Goal: Information Seeking & Learning: Learn about a topic

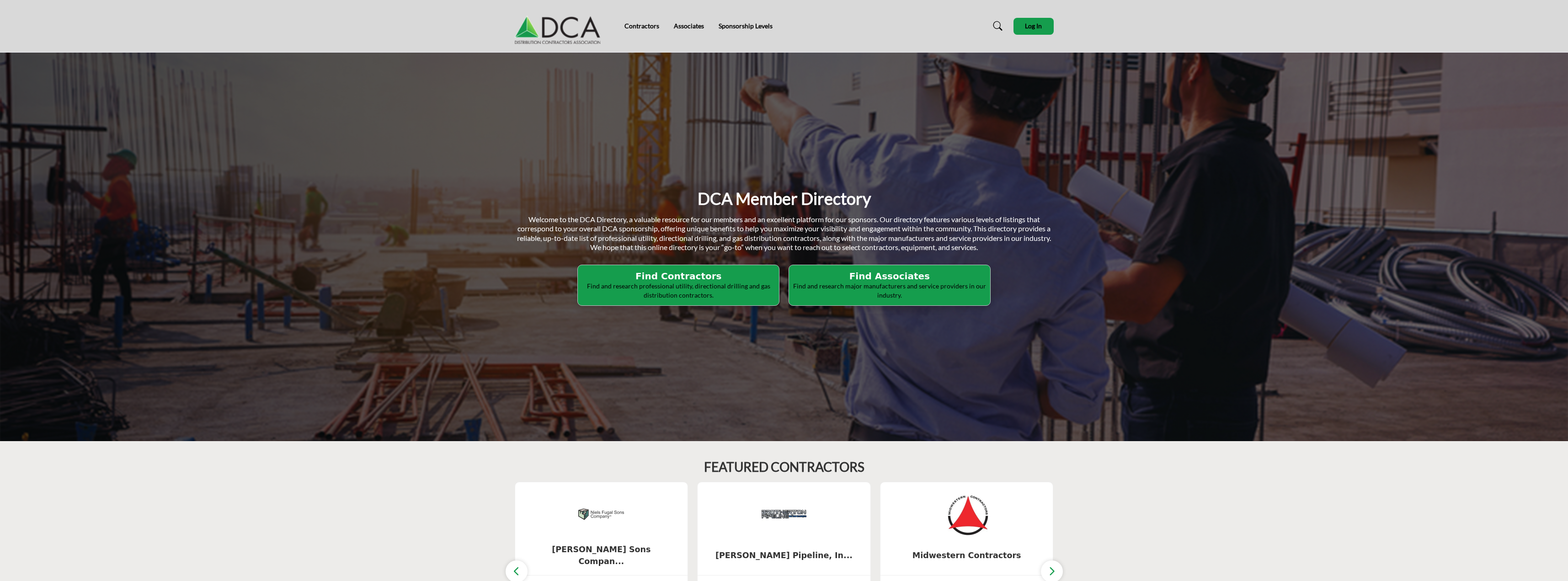
click at [688, 289] on p "Find and research professional utility, directional drilling and gas distributi…" at bounding box center [678, 290] width 195 height 18
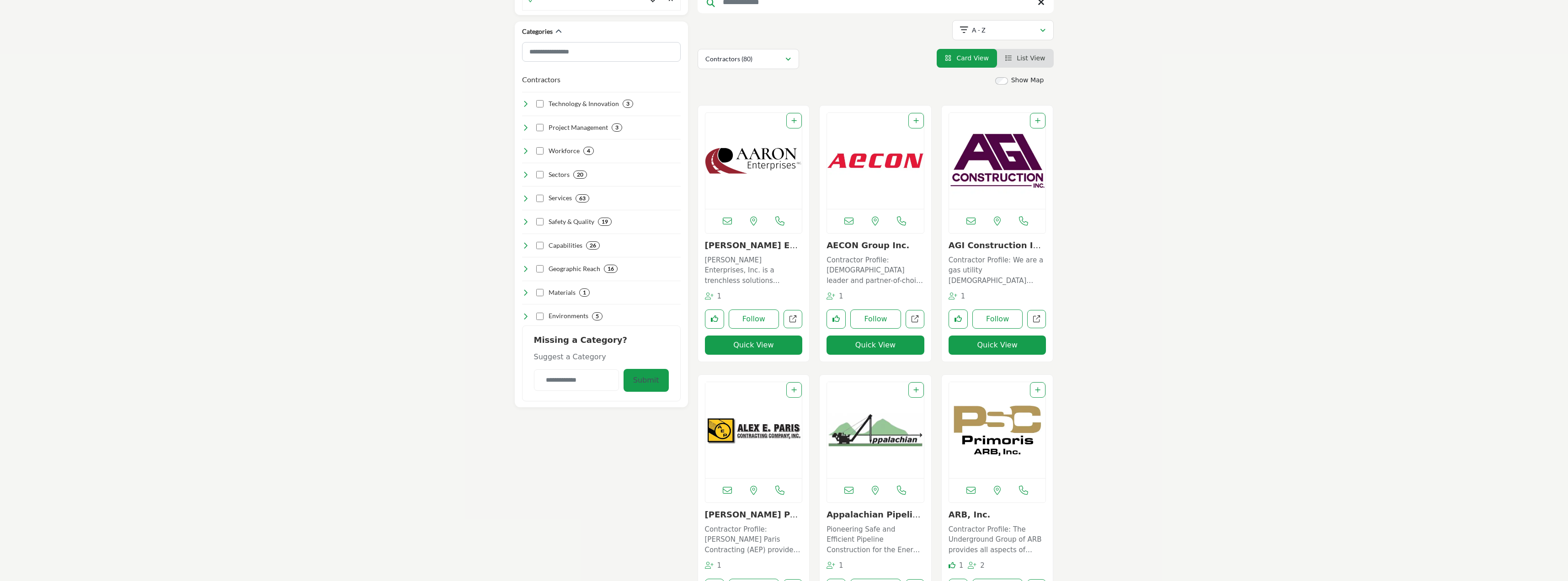
scroll to position [46, 0]
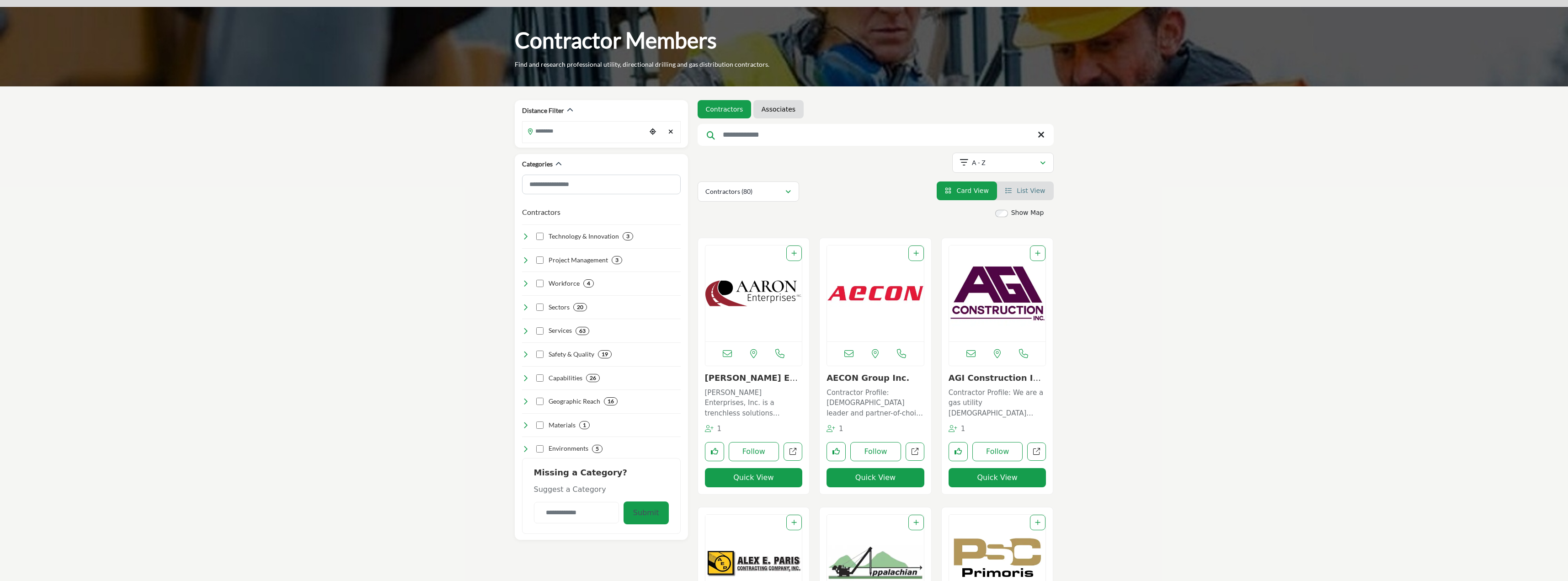
click at [1011, 194] on link "List View" at bounding box center [1025, 190] width 40 height 7
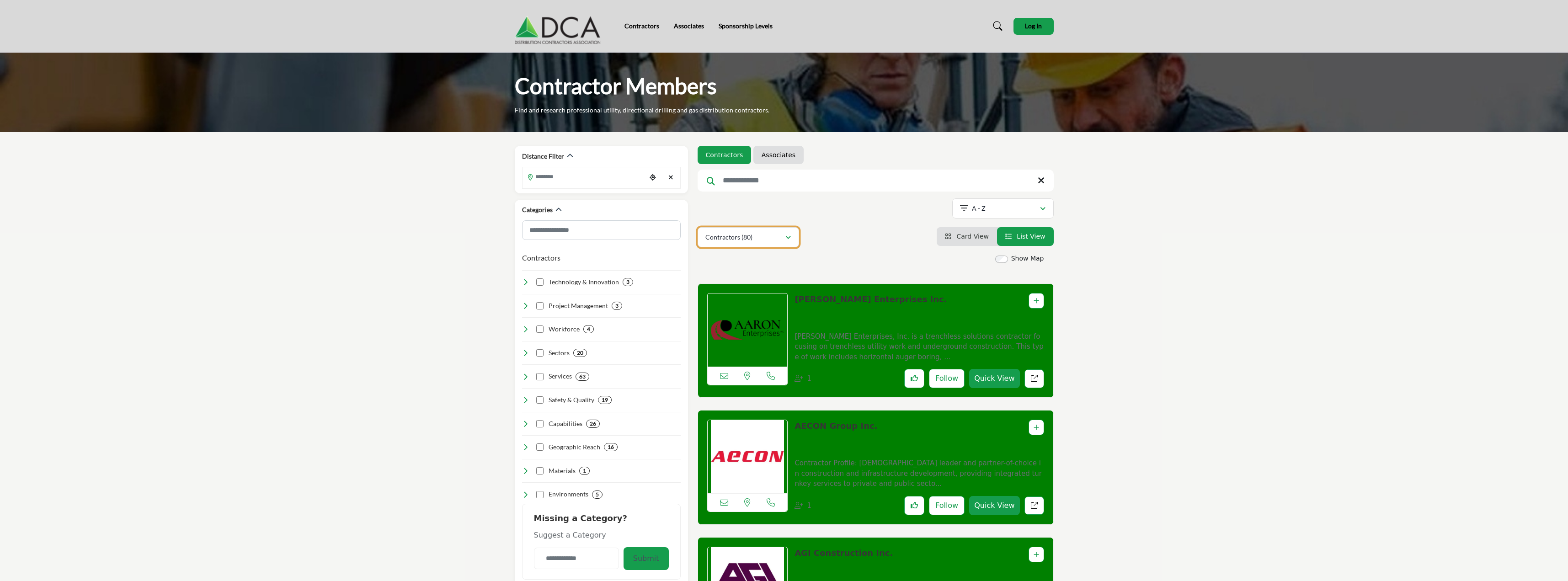
click at [794, 238] on button "Contractors (80)" at bounding box center [748, 237] width 102 height 20
click at [819, 236] on div "Contractors (80) All (80) Contractors (80) Resources (0) Products (0)" at bounding box center [875, 237] width 356 height 20
click at [769, 153] on link "Associates" at bounding box center [779, 155] width 34 height 9
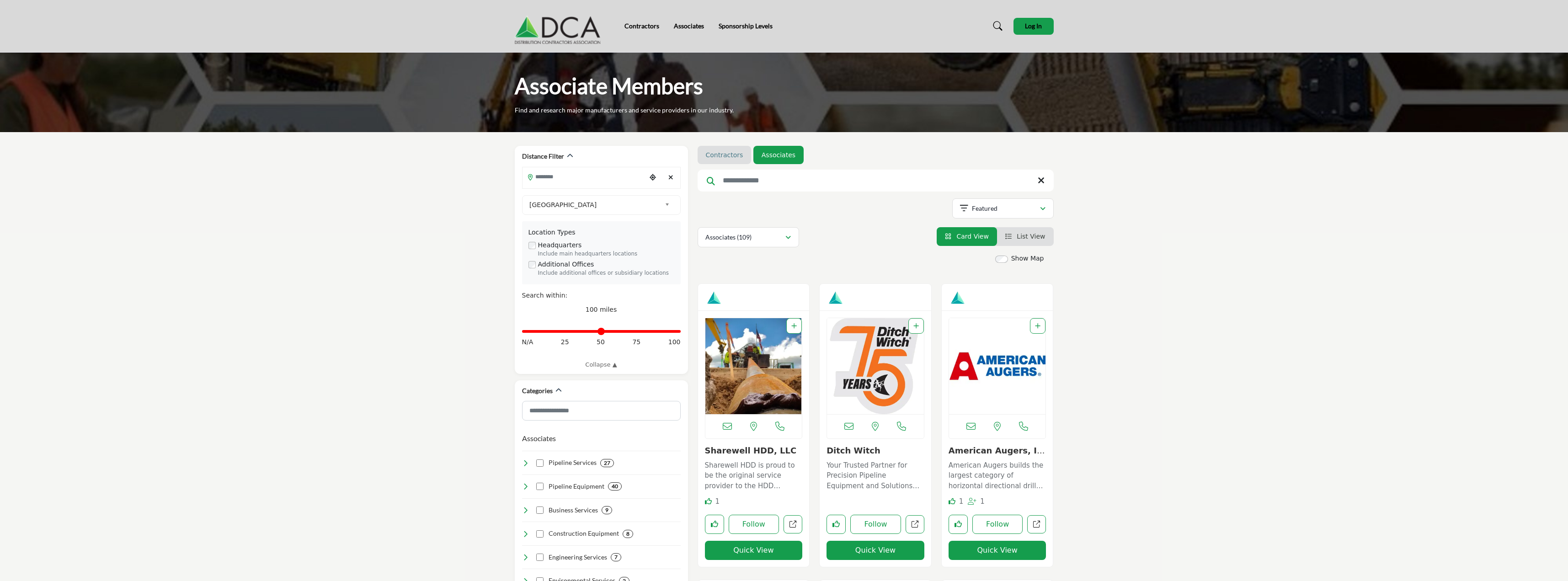
click at [723, 153] on link "Contractors" at bounding box center [725, 155] width 38 height 9
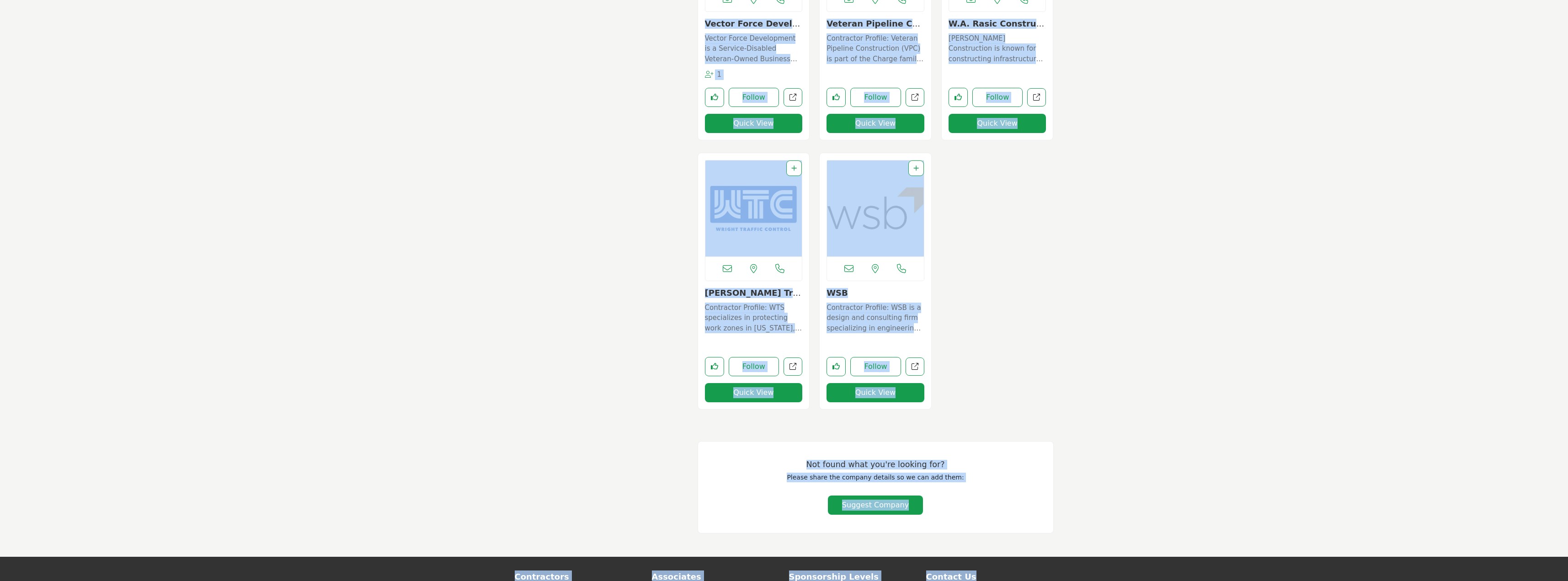
scroll to position [7268, 0]
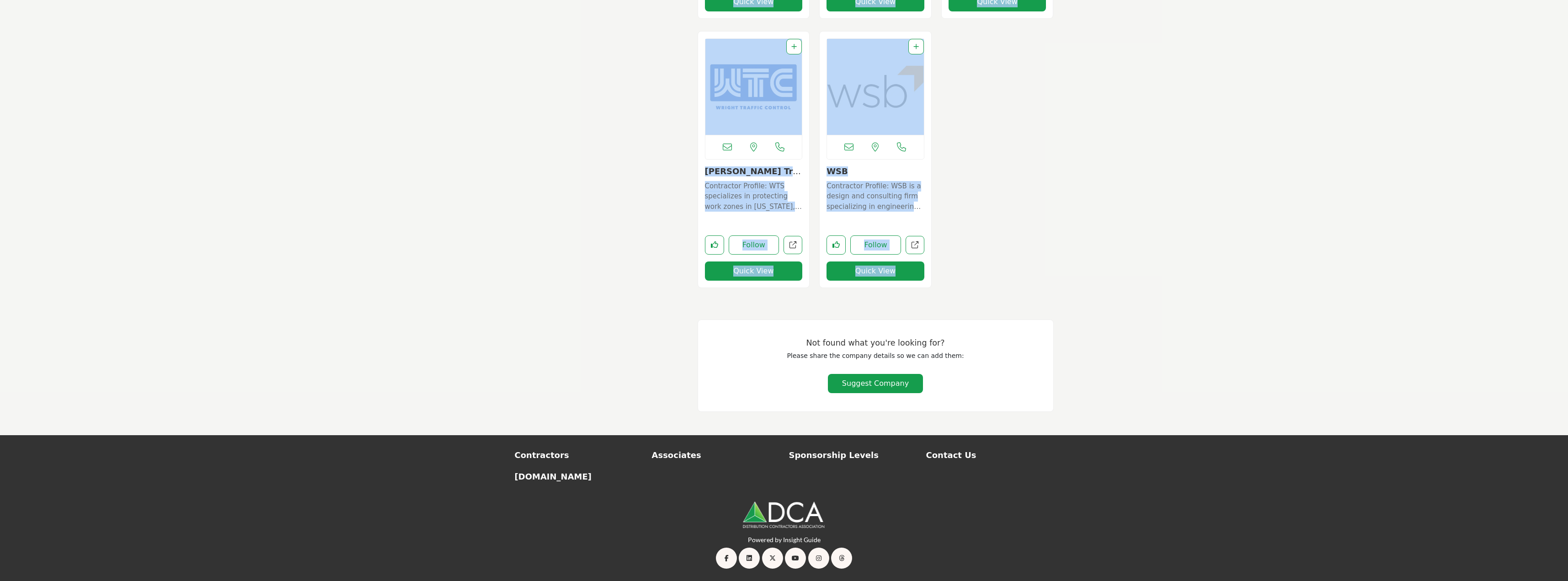
drag, startPoint x: 714, startPoint y: 130, endPoint x: 961, endPoint y: 261, distance: 279.6
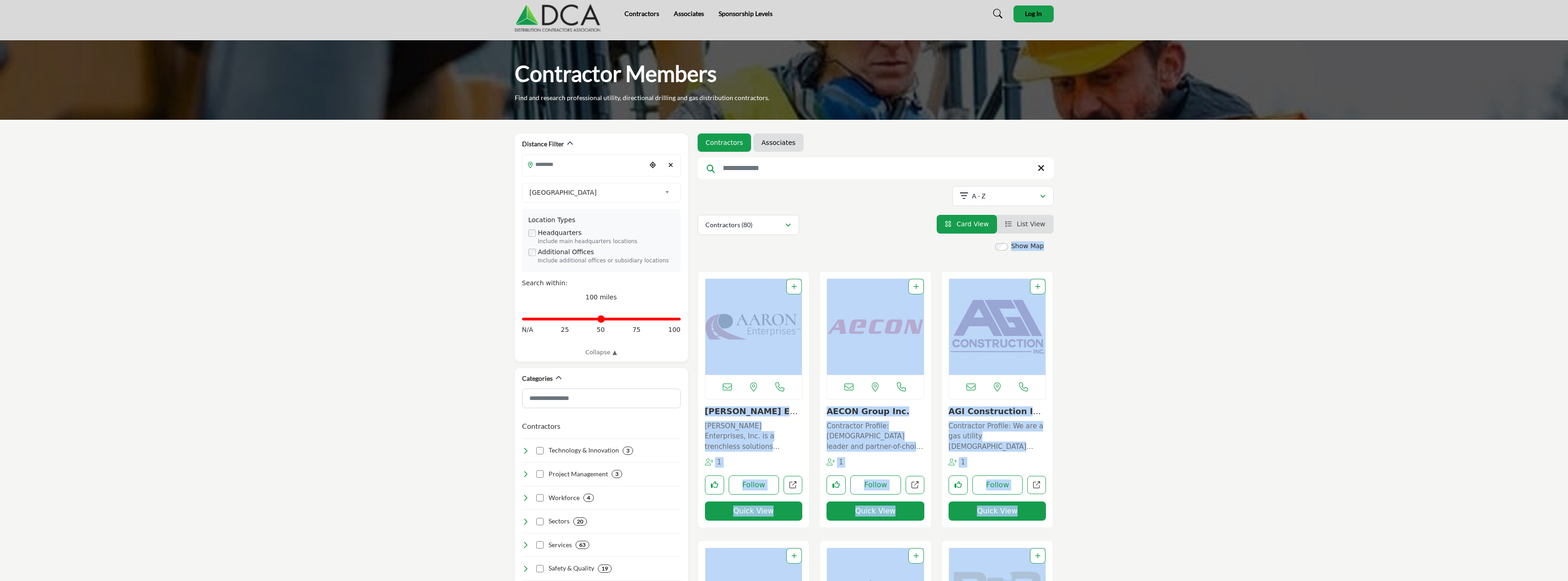
scroll to position [0, 0]
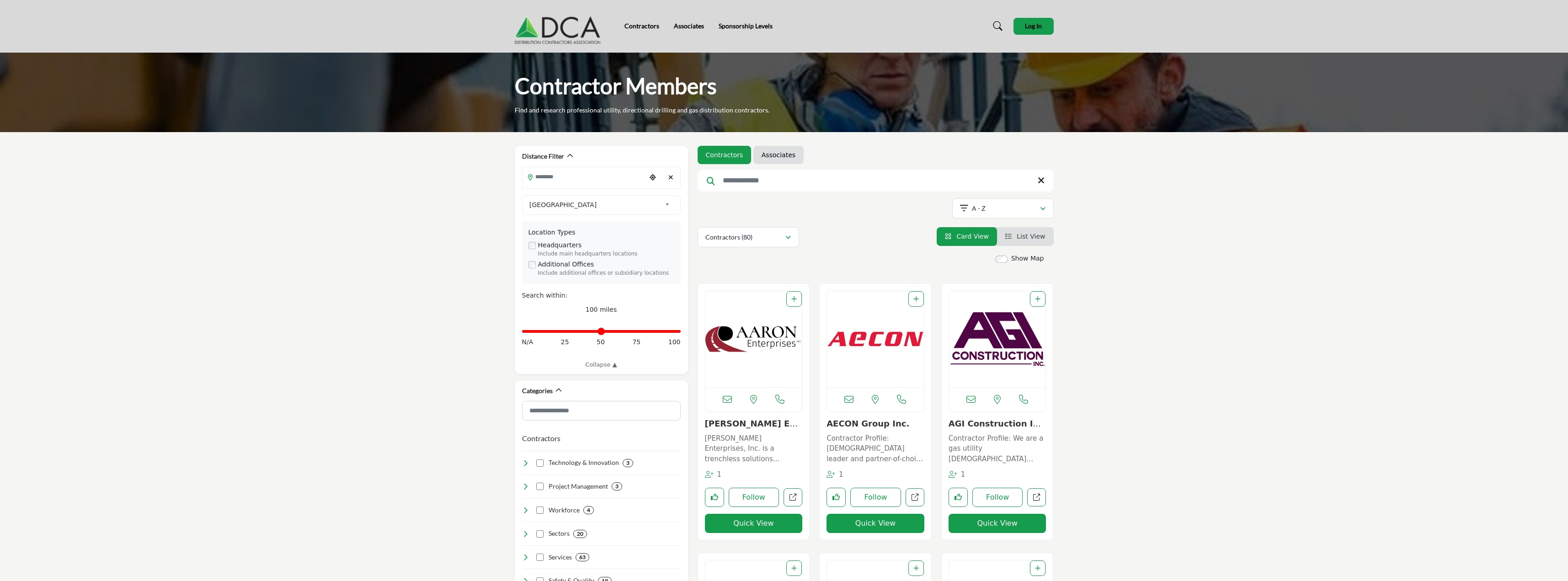
click at [987, 442] on p "Contractor Profile: We are a gas utility [DEMOGRAPHIC_DATA] employing over 300 …" at bounding box center [997, 448] width 98 height 31
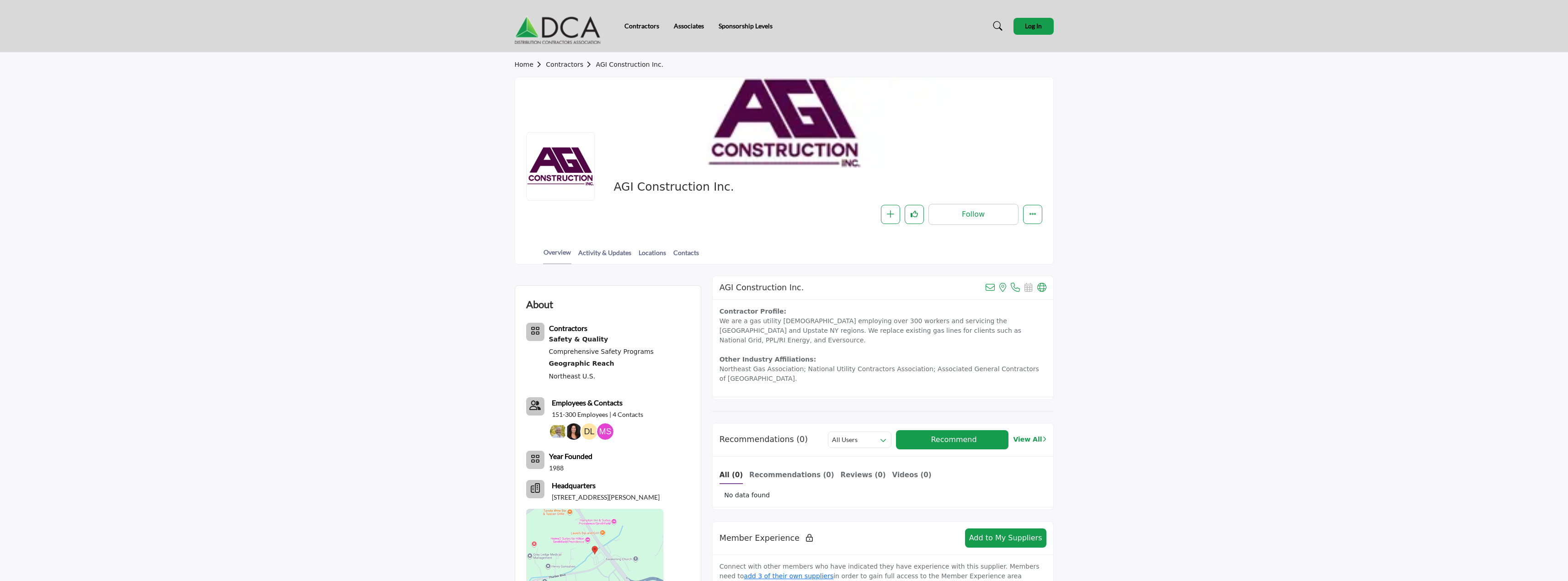
drag, startPoint x: 617, startPoint y: 185, endPoint x: 725, endPoint y: 186, distance: 108.0
click at [725, 186] on span "AGI Construction Inc." at bounding box center [716, 187] width 206 height 15
copy span "AGI Construction Inc."
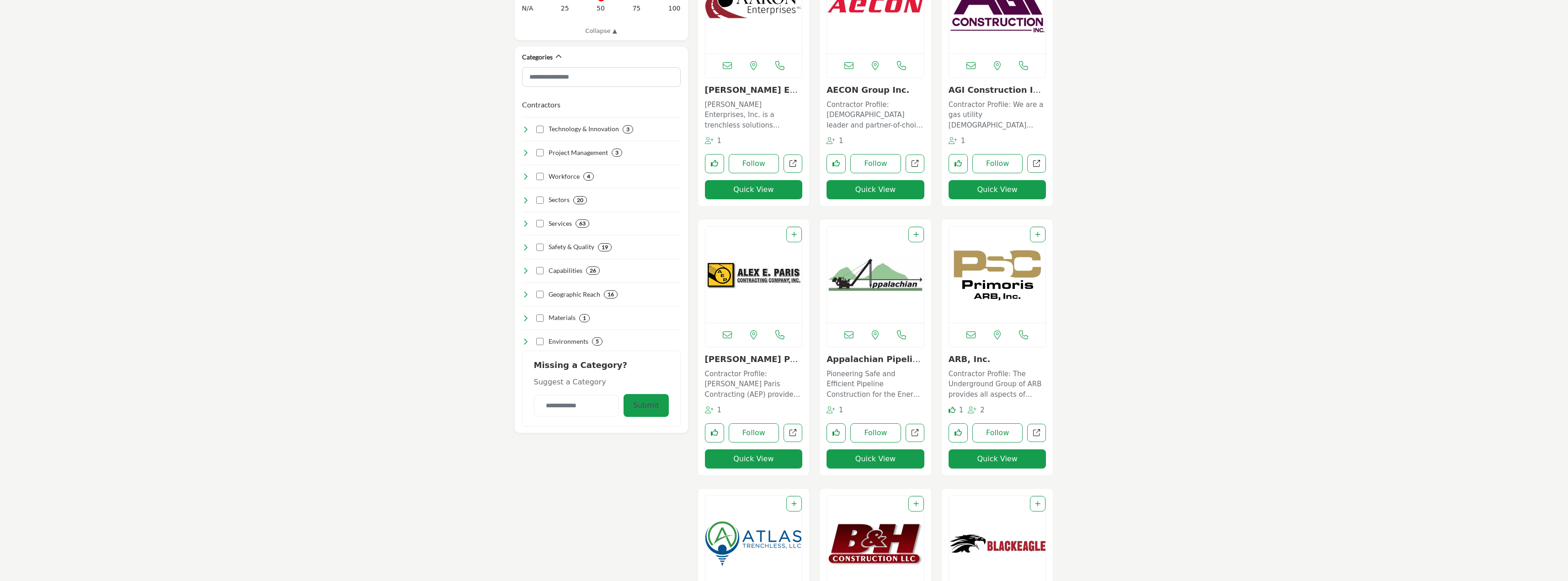
scroll to position [320, 0]
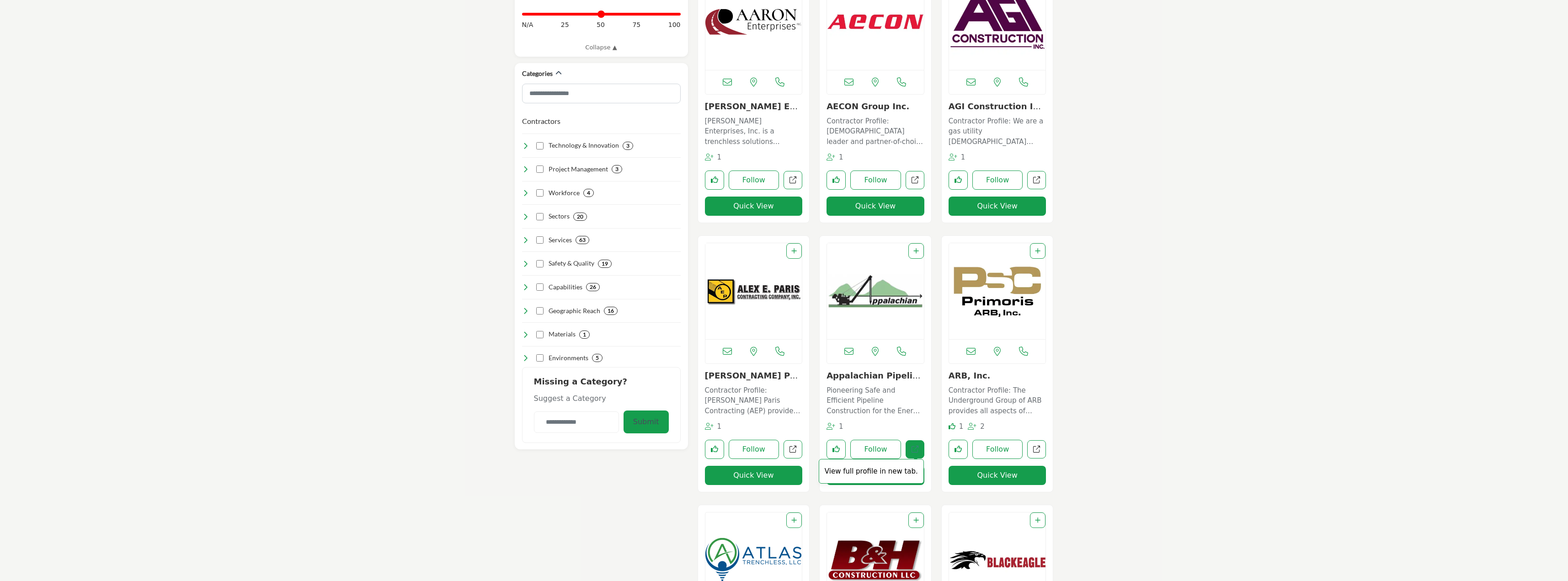
scroll to position [274, 0]
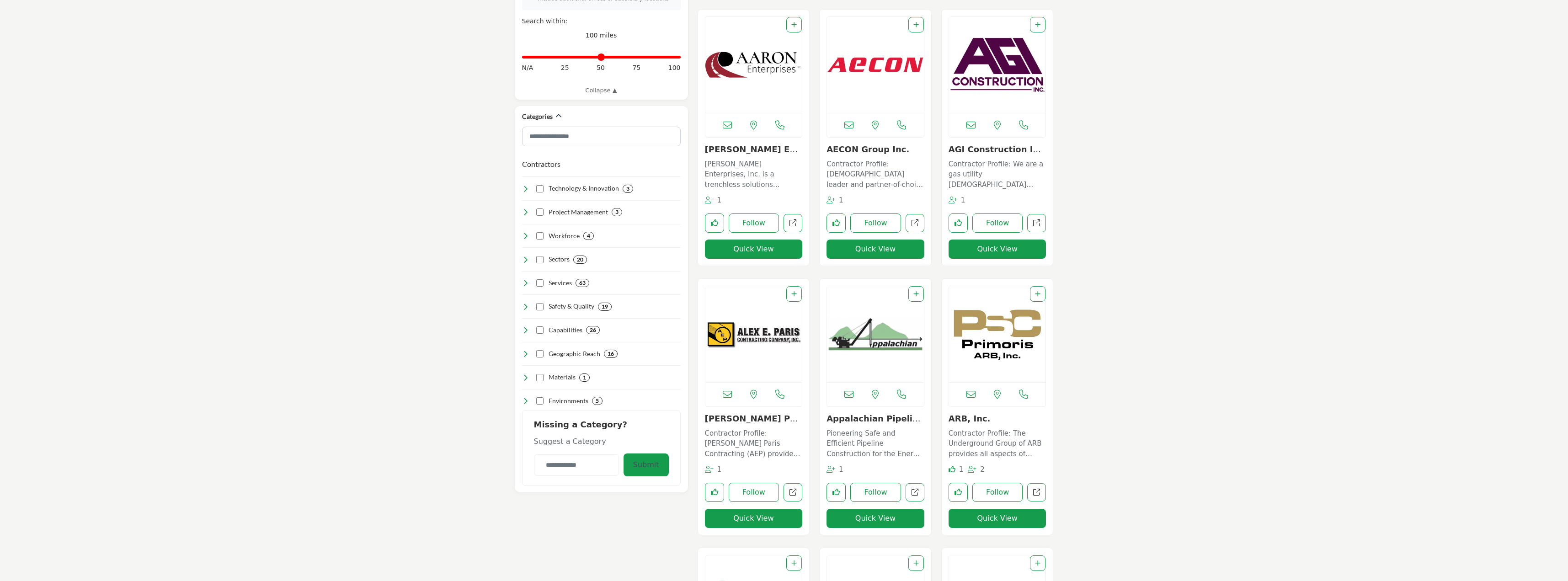
click at [979, 166] on p "Contractor Profile: We are a gas utility contractor employing over 300 workers …" at bounding box center [997, 174] width 98 height 31
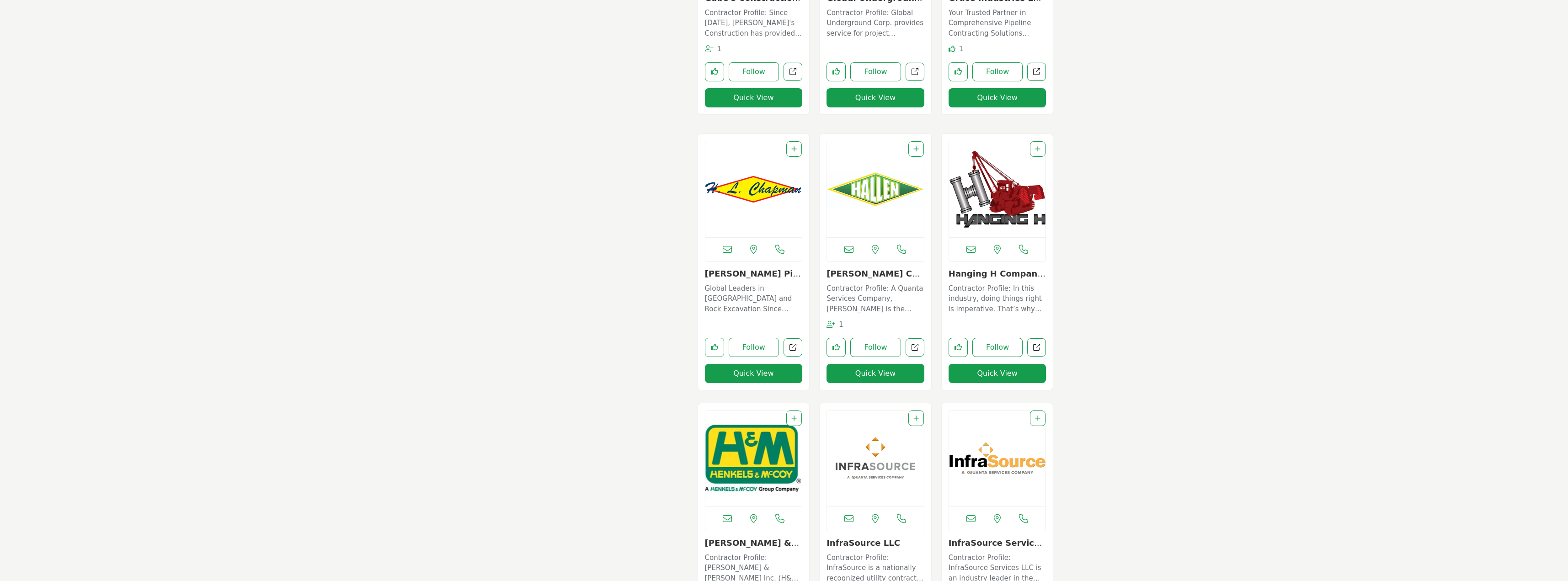
scroll to position [2056, 0]
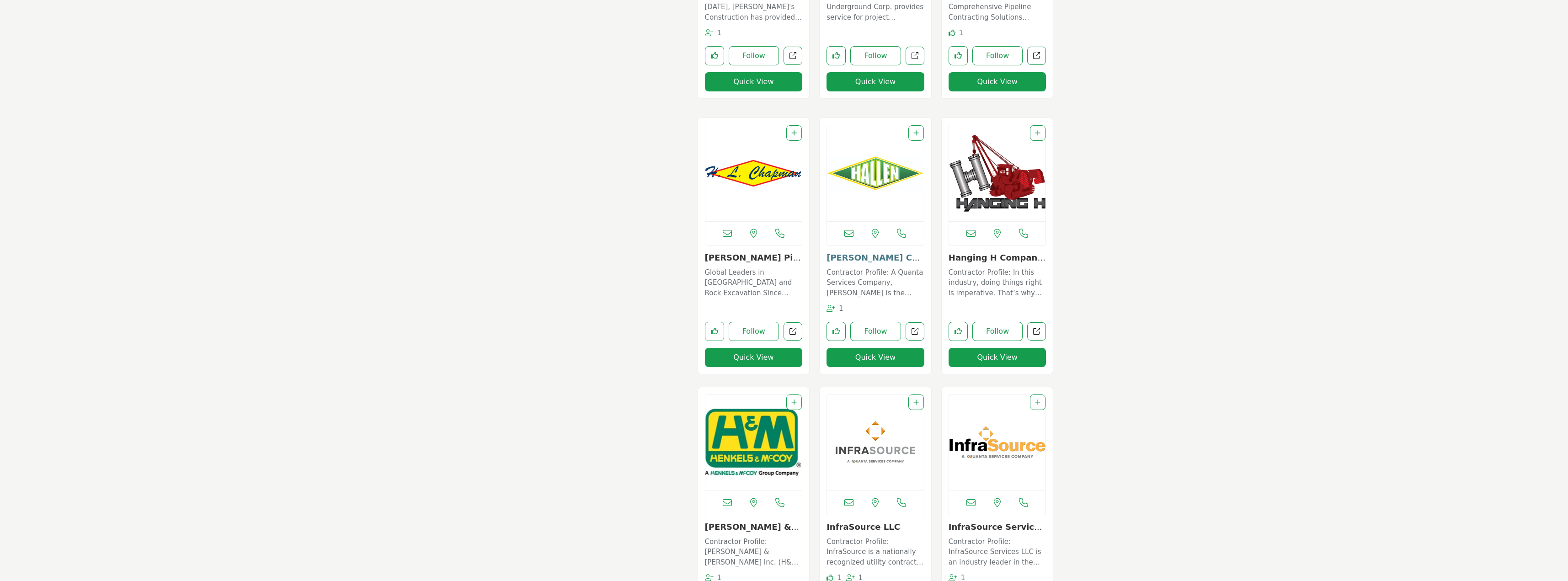
click at [859, 263] on link "[PERSON_NAME] Construction" at bounding box center [875, 262] width 97 height 19
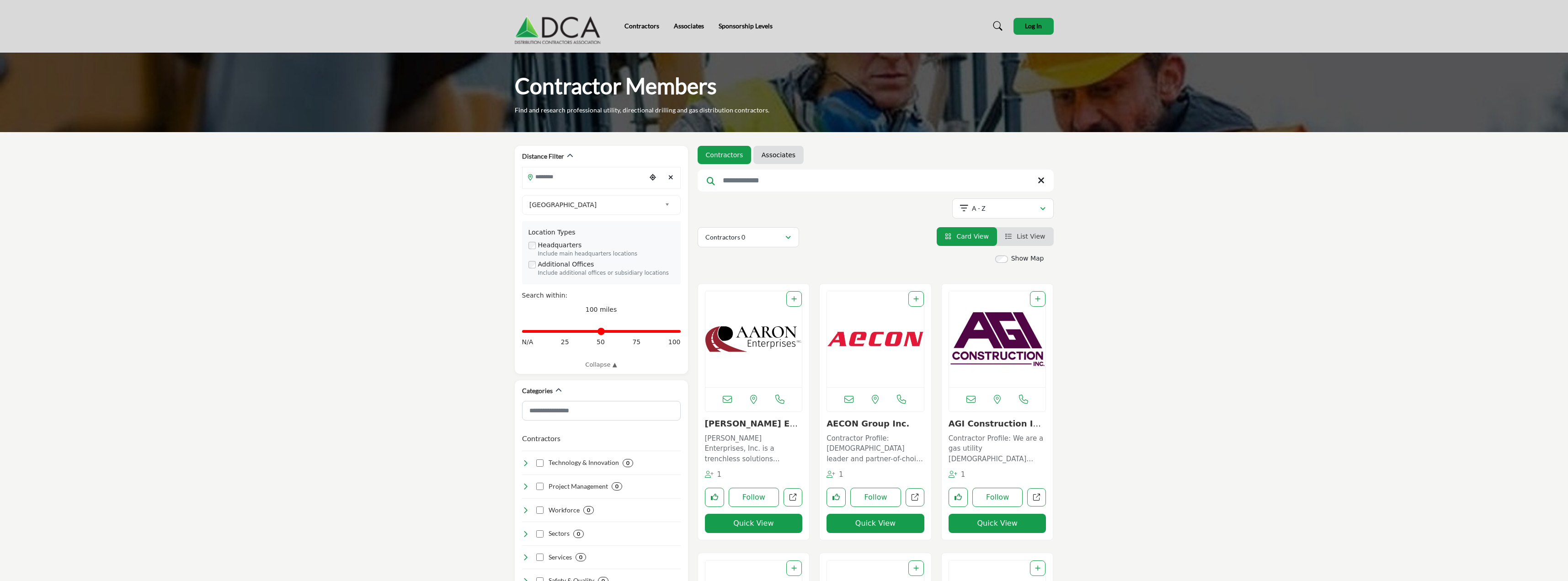
scroll to position [61, 0]
